Goal: Task Accomplishment & Management: Use online tool/utility

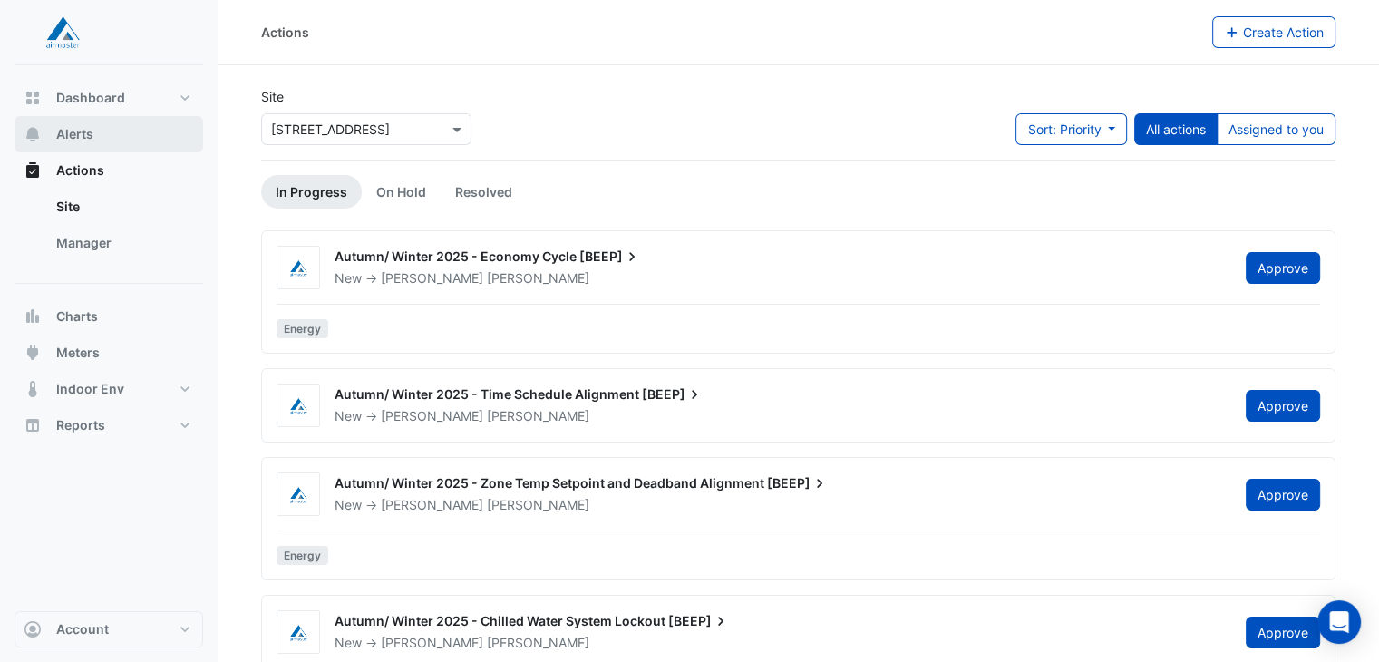
click at [73, 128] on span "Alerts" at bounding box center [74, 134] width 37 height 18
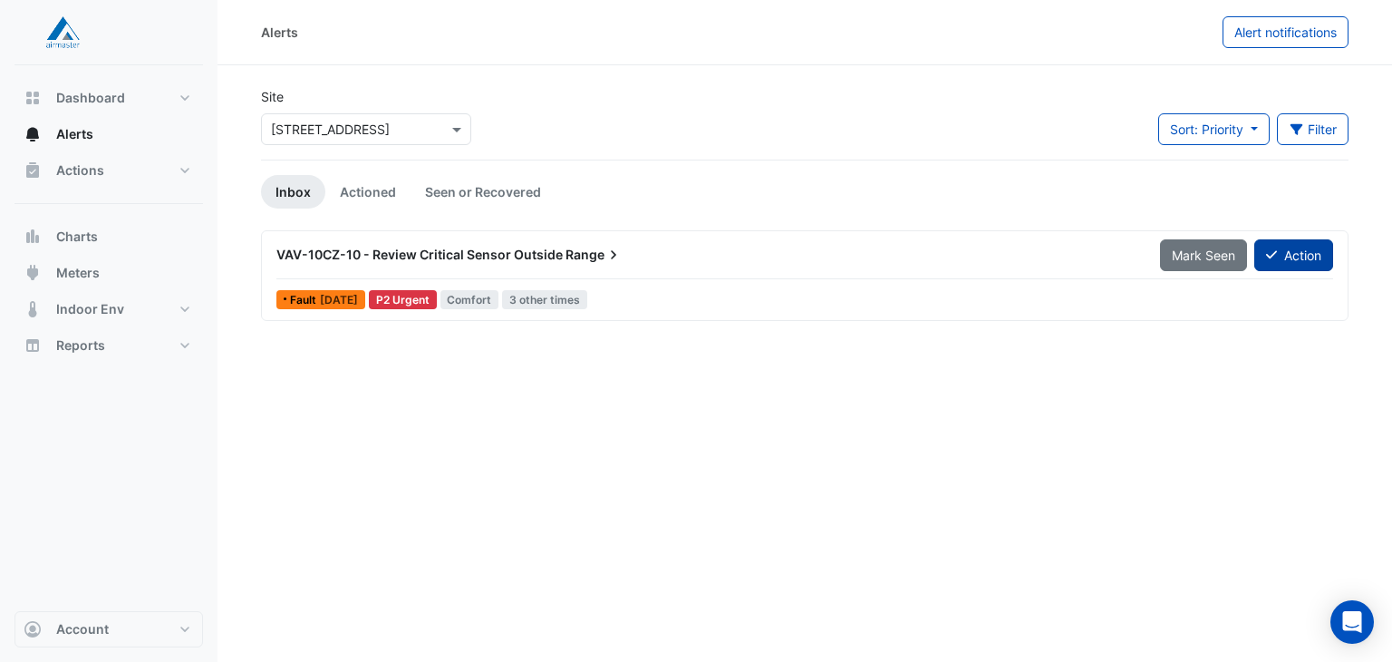
click at [1313, 267] on button "Action" at bounding box center [1294, 255] width 79 height 32
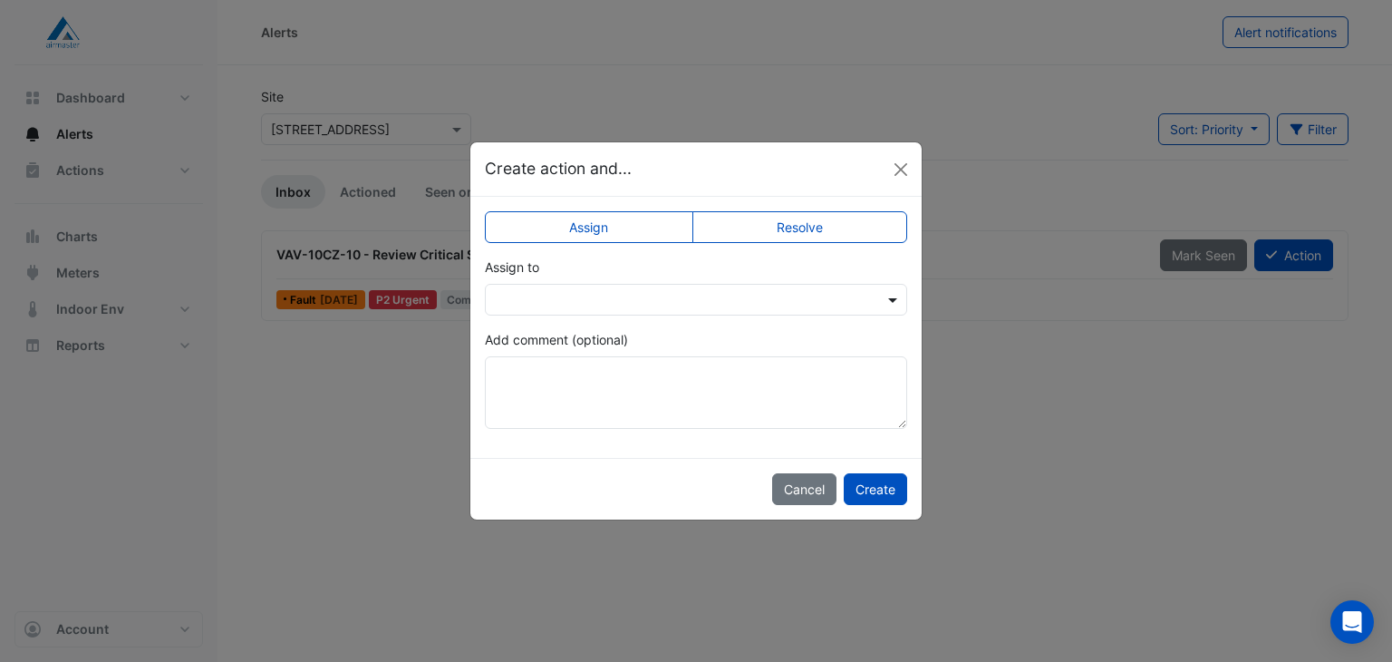
click at [894, 302] on span at bounding box center [895, 299] width 23 height 19
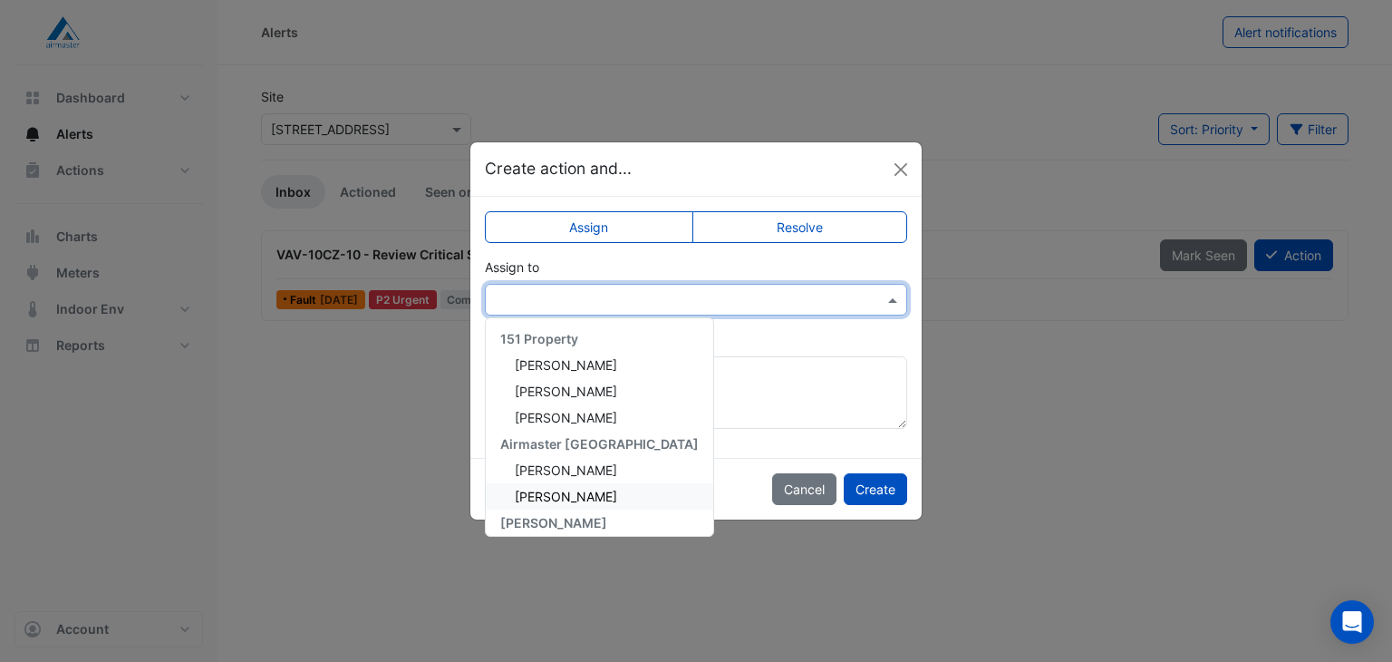
click at [551, 490] on span "[PERSON_NAME]" at bounding box center [566, 496] width 102 height 15
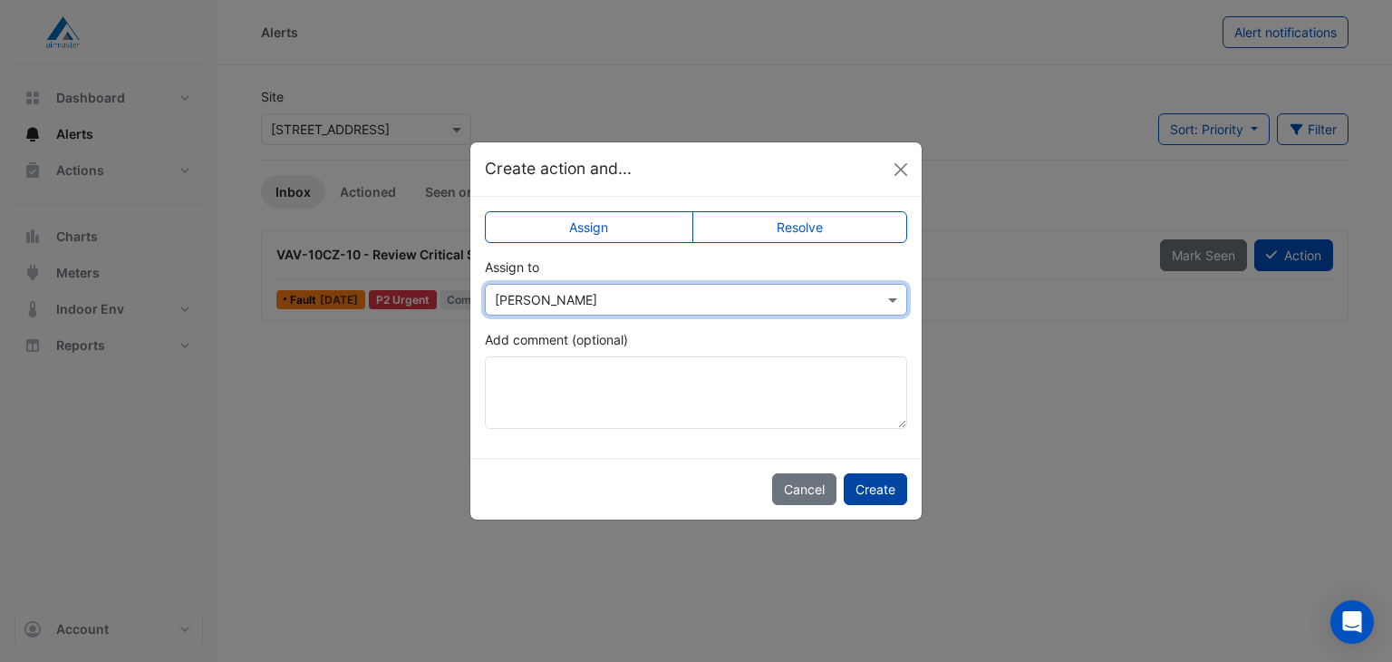
click at [889, 487] on button "Create" at bounding box center [875, 489] width 63 height 32
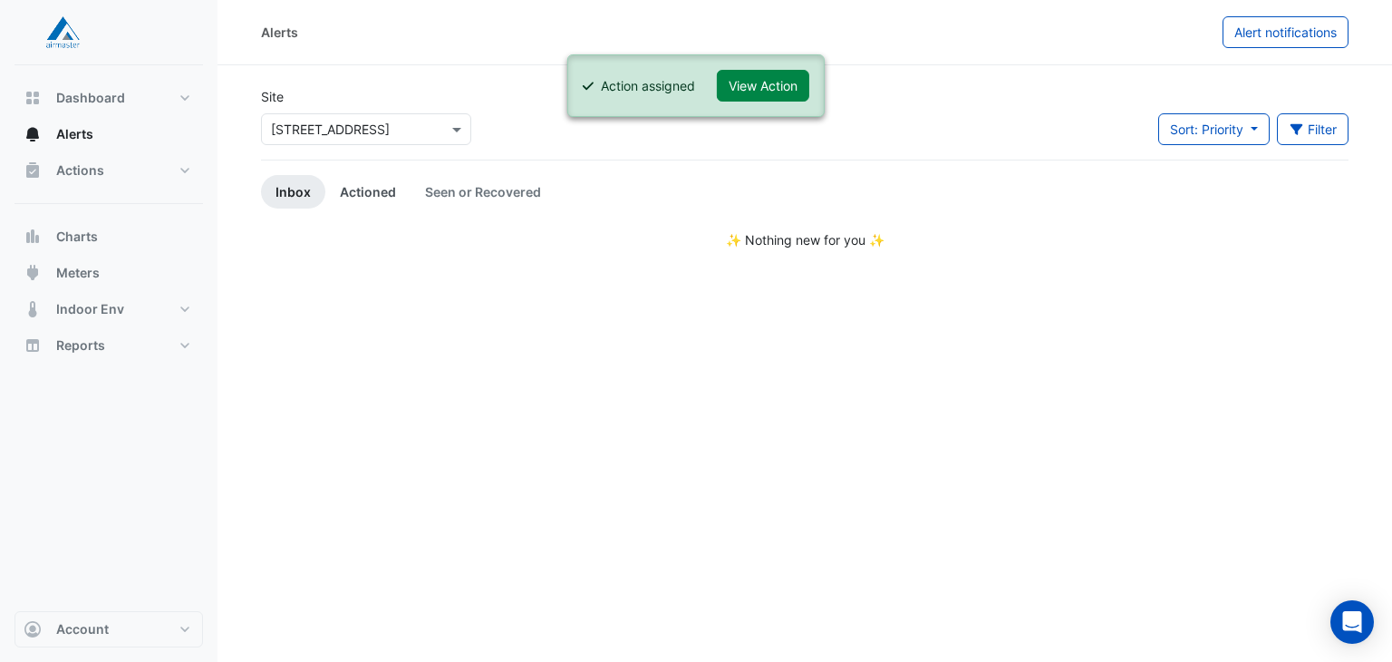
click at [374, 190] on link "Actioned" at bounding box center [367, 192] width 85 height 34
click at [515, 199] on link "Seen or Recovered" at bounding box center [483, 192] width 145 height 34
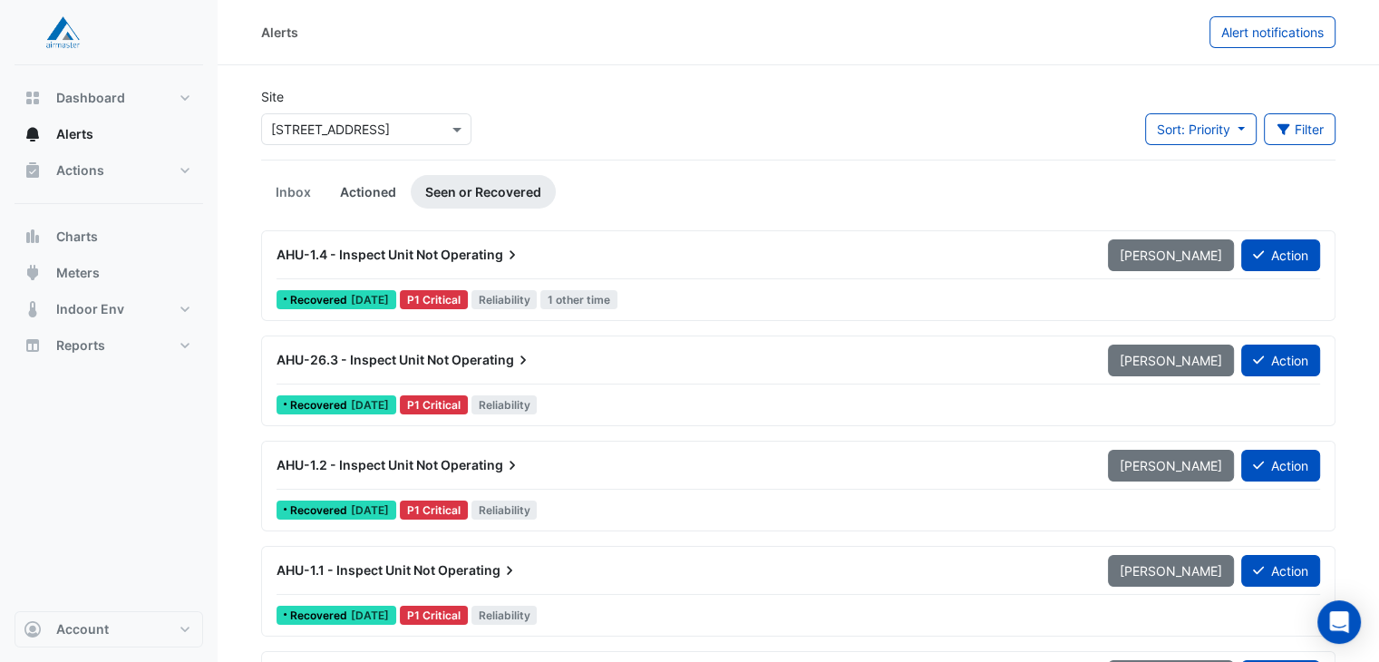
click at [354, 193] on link "Actioned" at bounding box center [367, 192] width 85 height 34
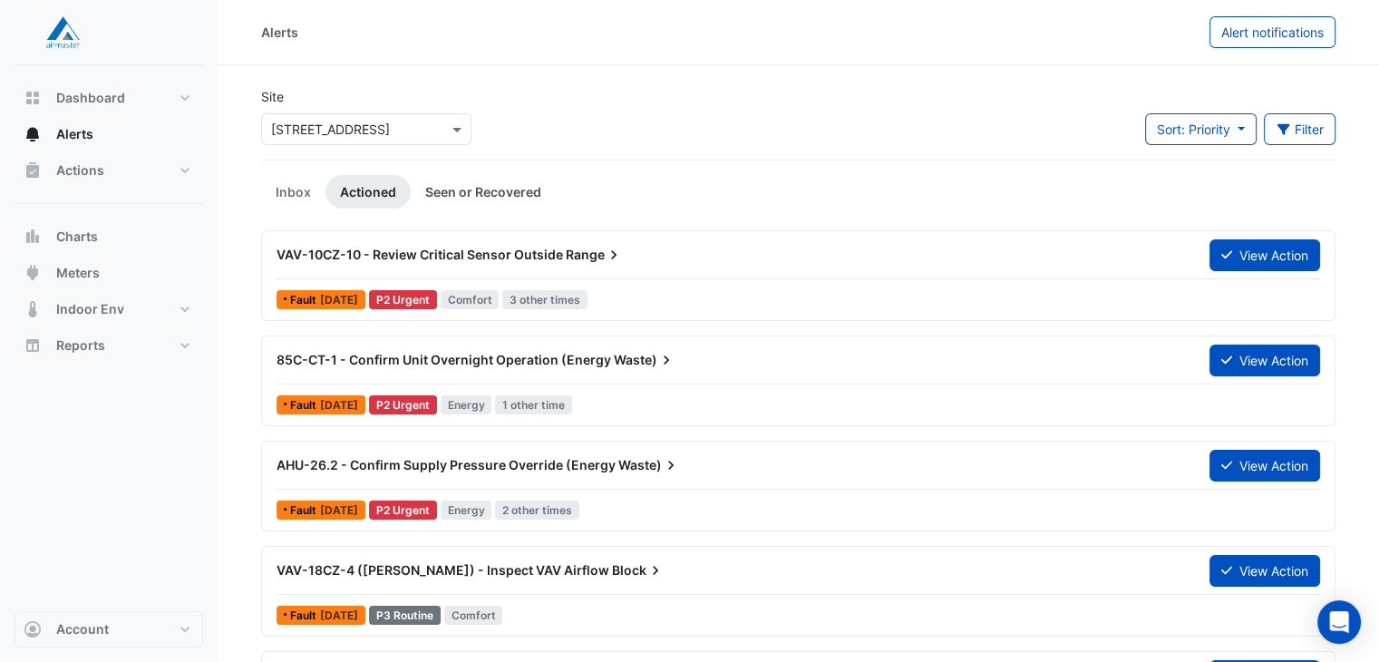
click at [468, 193] on link "Seen or Recovered" at bounding box center [483, 192] width 145 height 34
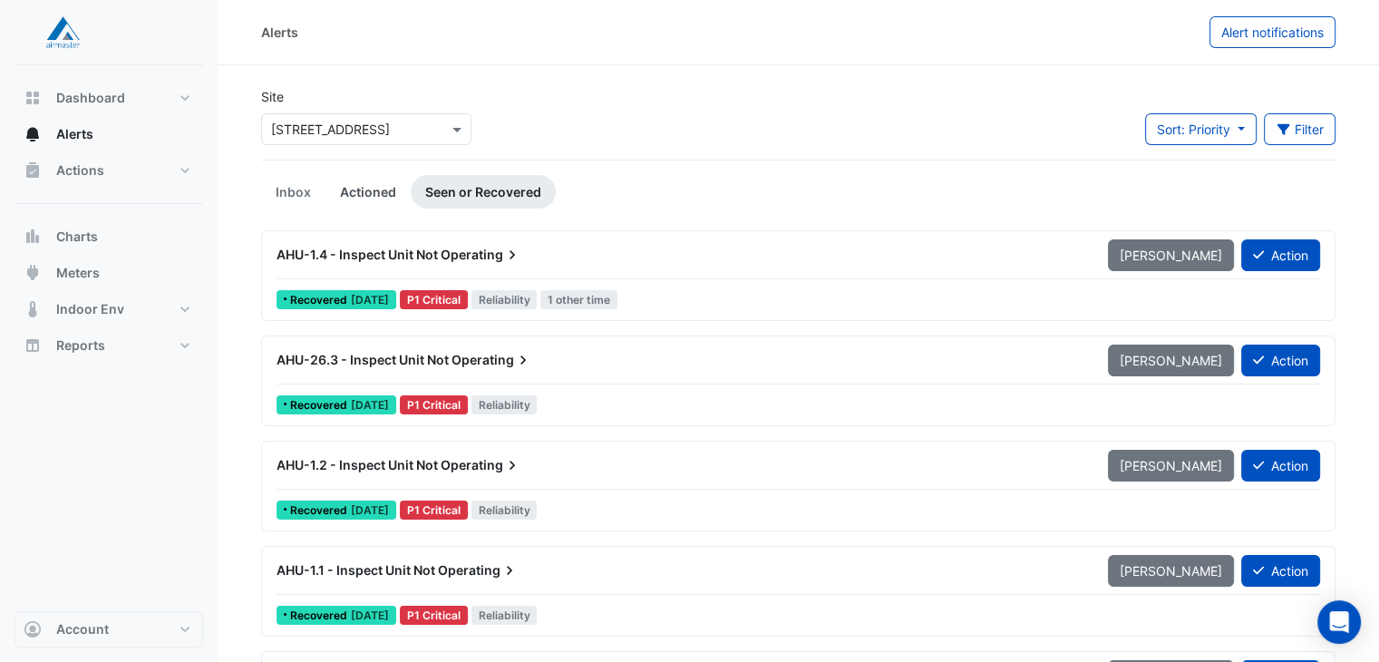
click at [356, 195] on link "Actioned" at bounding box center [367, 192] width 85 height 34
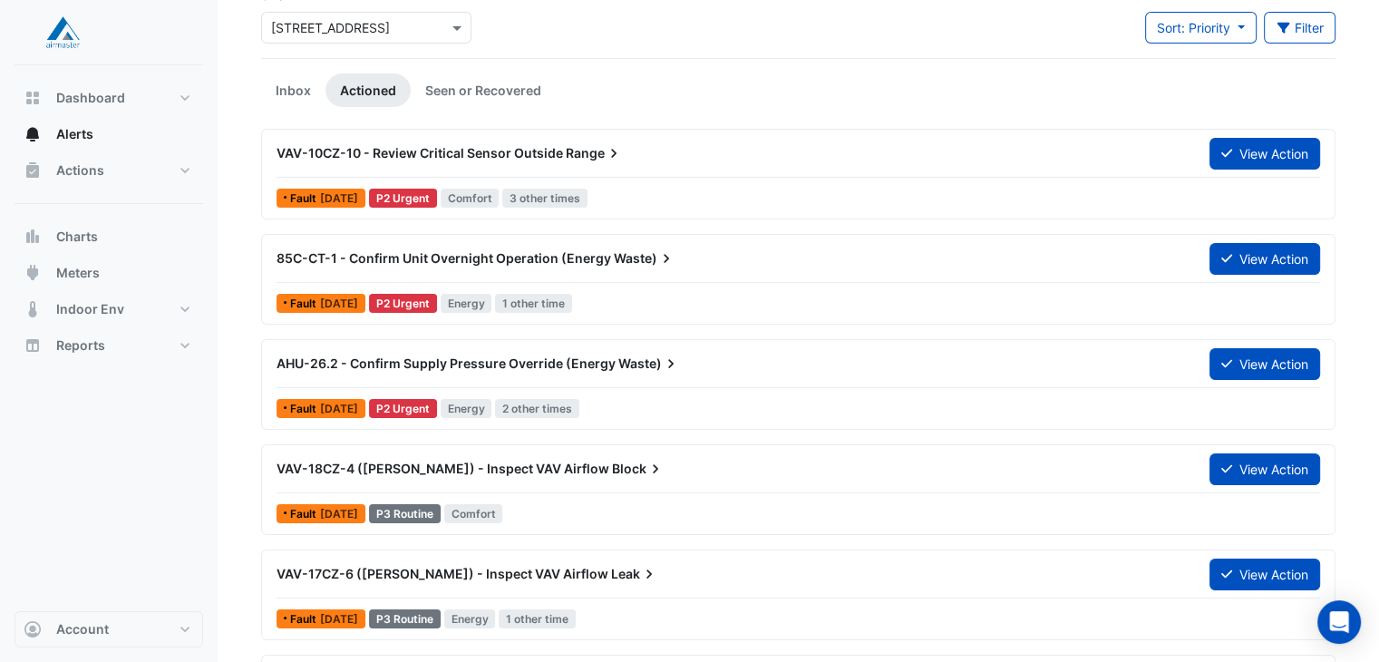
scroll to position [109, 0]
